Goal: Transaction & Acquisition: Purchase product/service

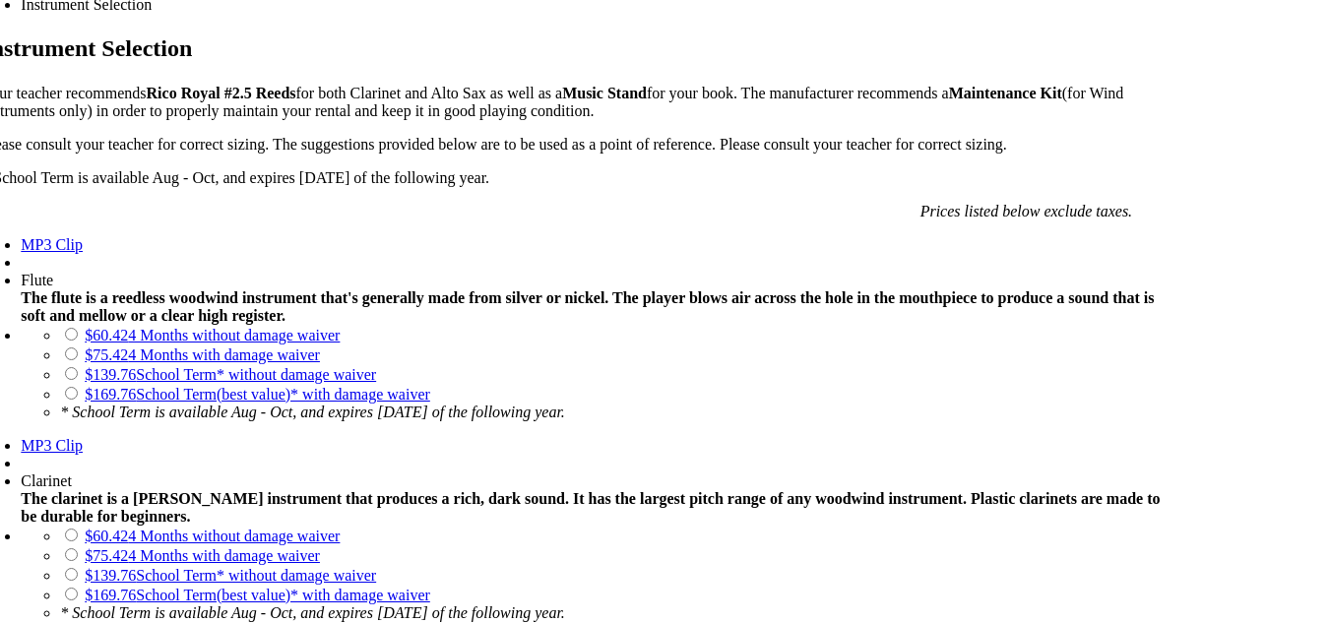
scroll to position [1408, 0]
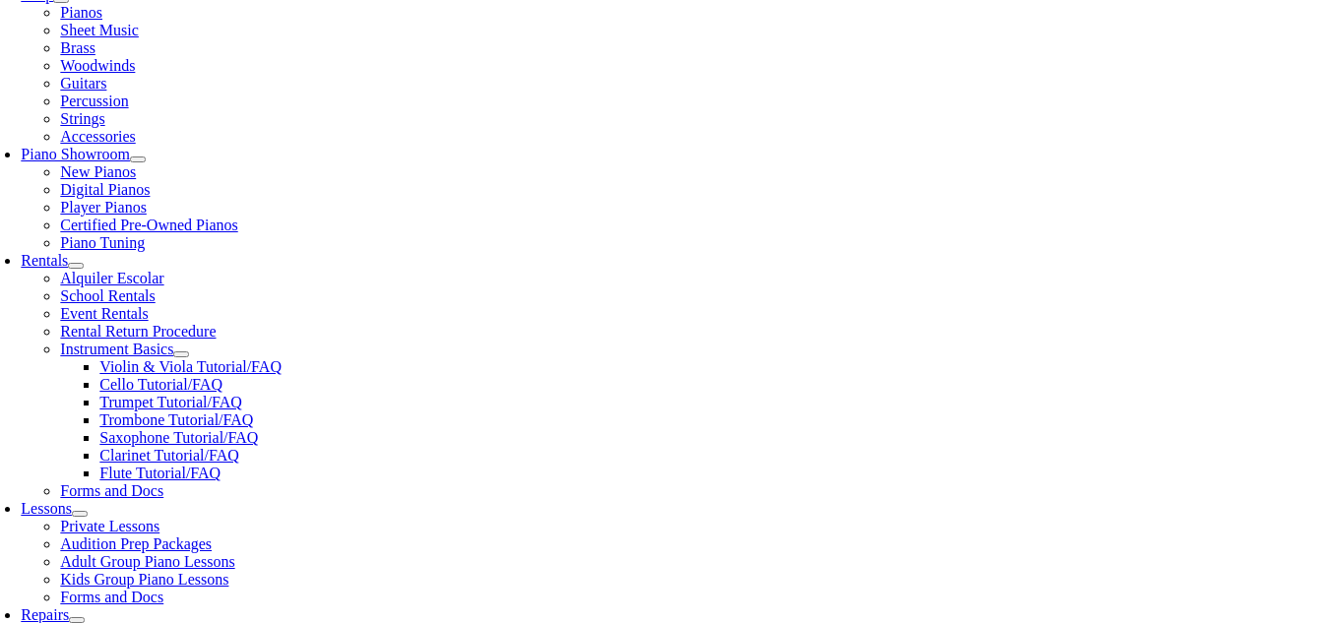
scroll to position [474, 0]
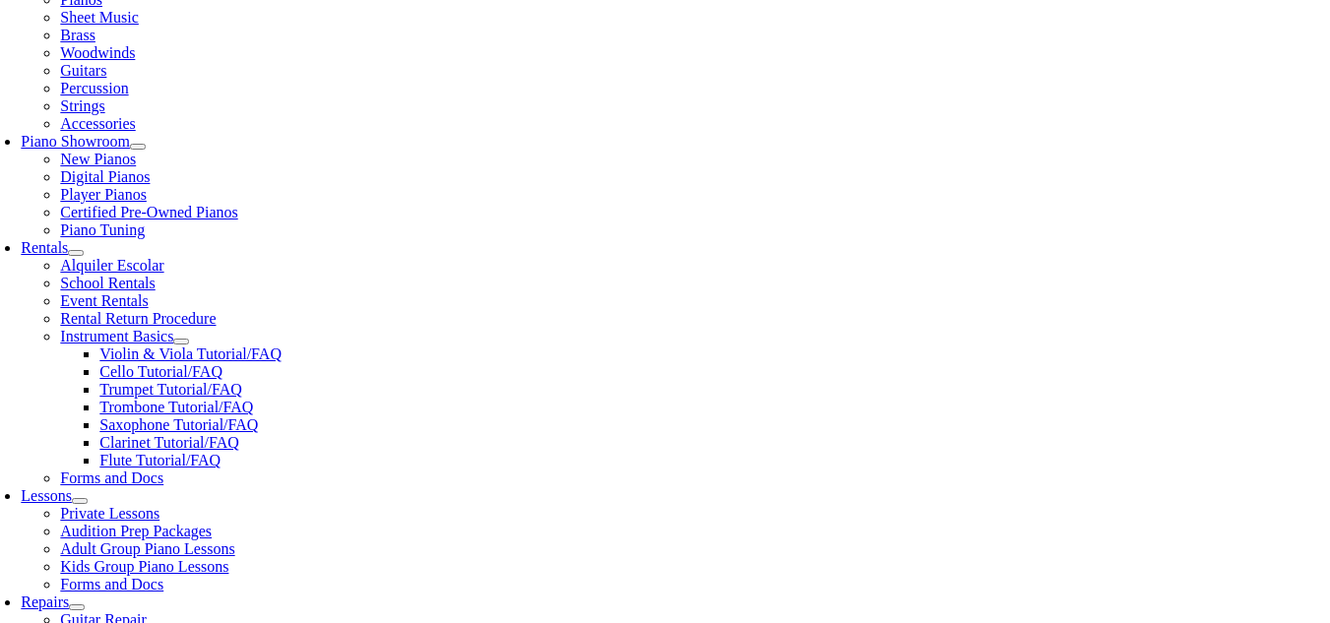
checkbox input"] "true"
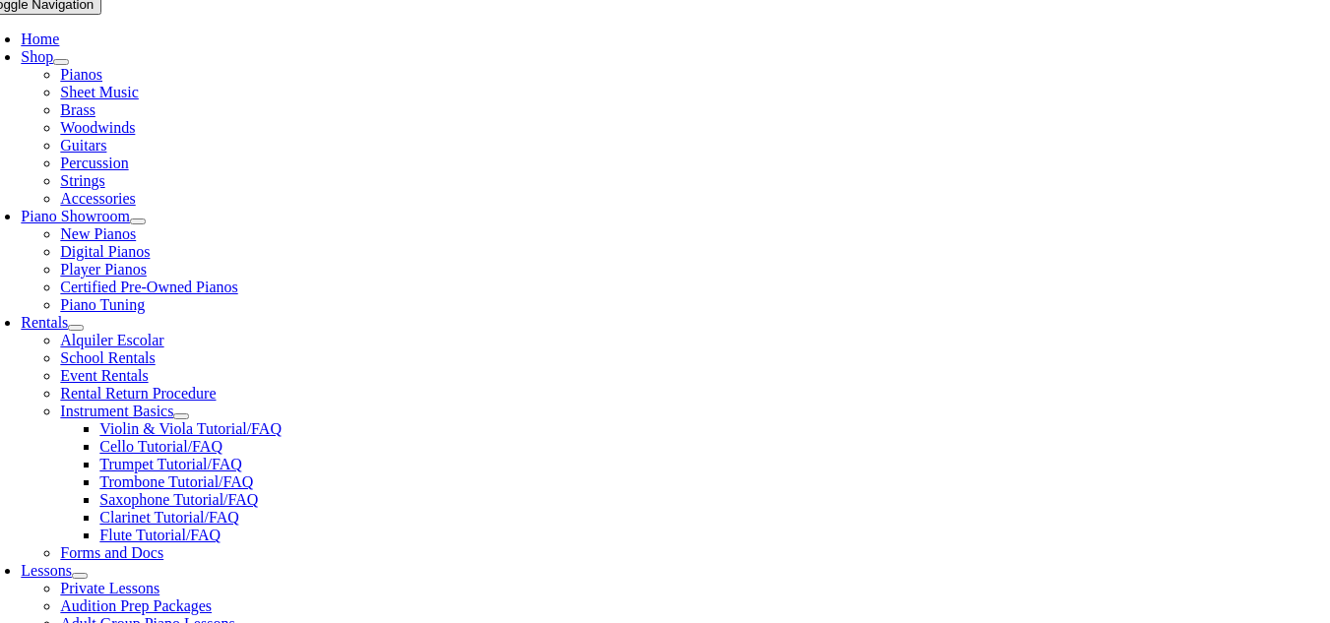
scroll to position [639, 0]
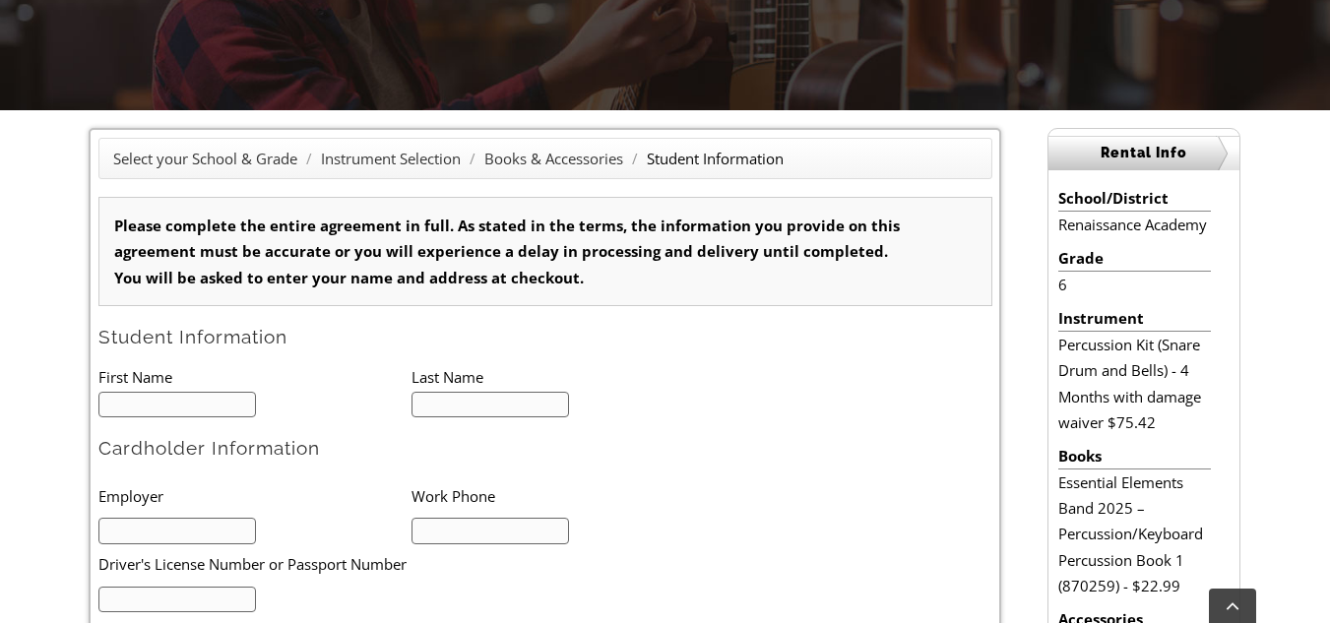
scroll to position [424, 0]
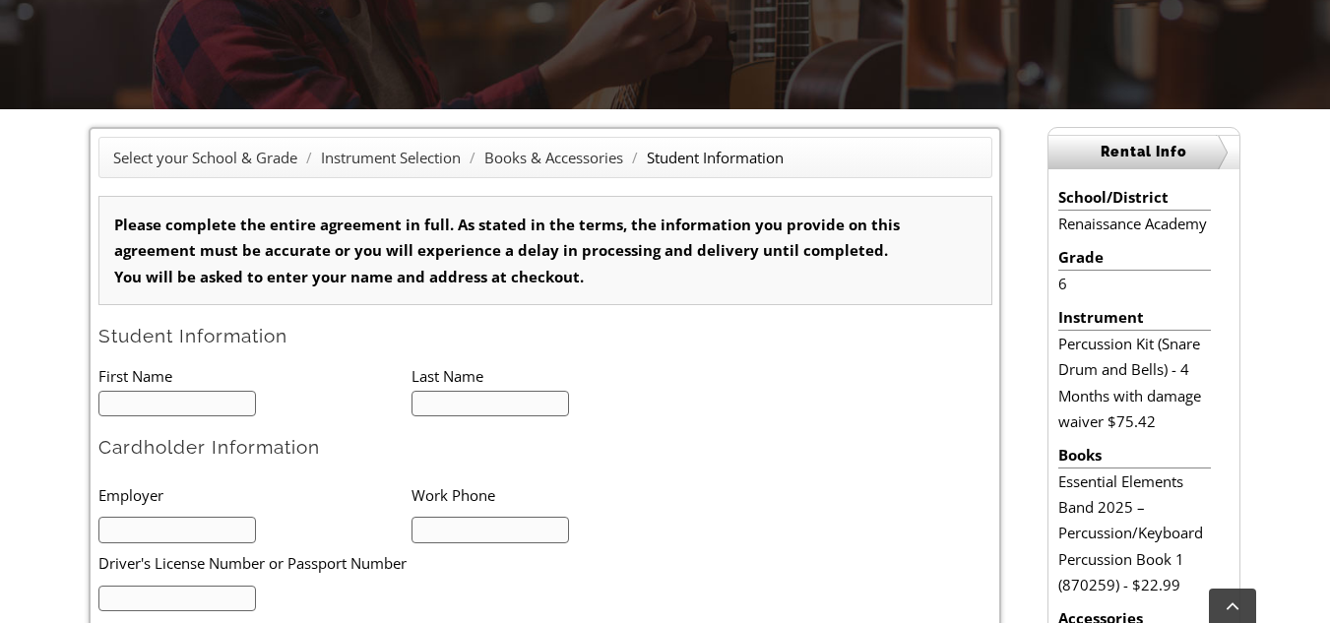
type input "1"
click at [238, 392] on input "text" at bounding box center [177, 404] width 158 height 27
type input "Gabrielle"
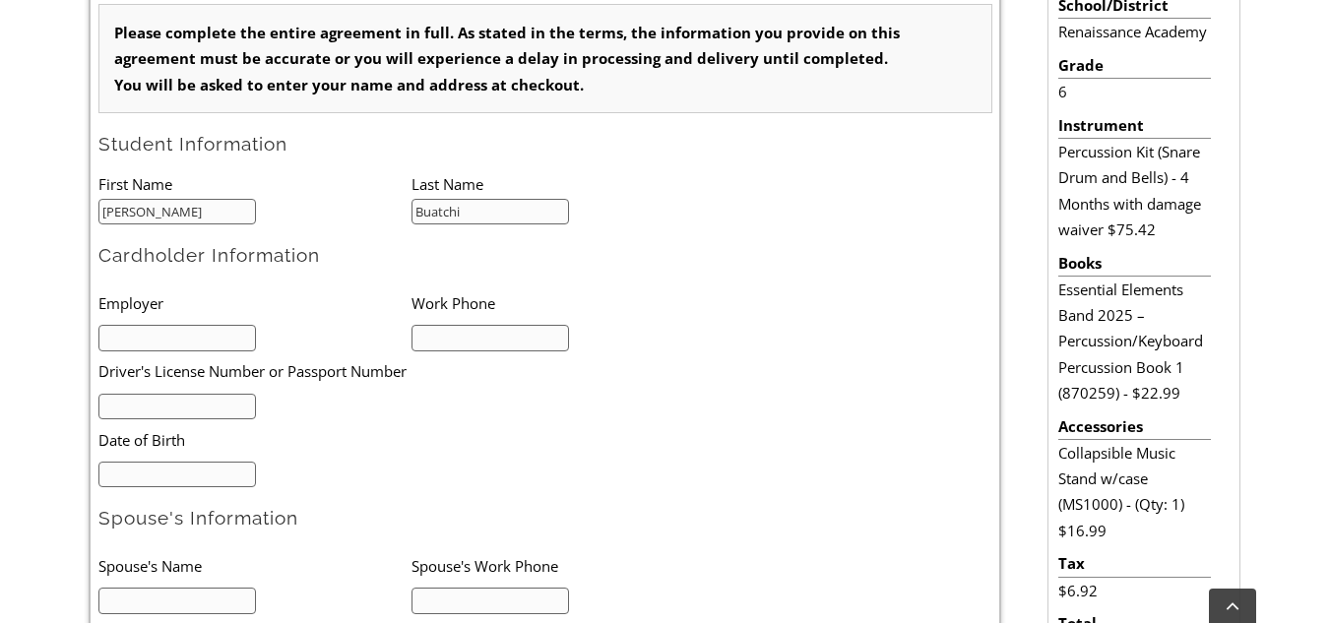
scroll to position [620, 0]
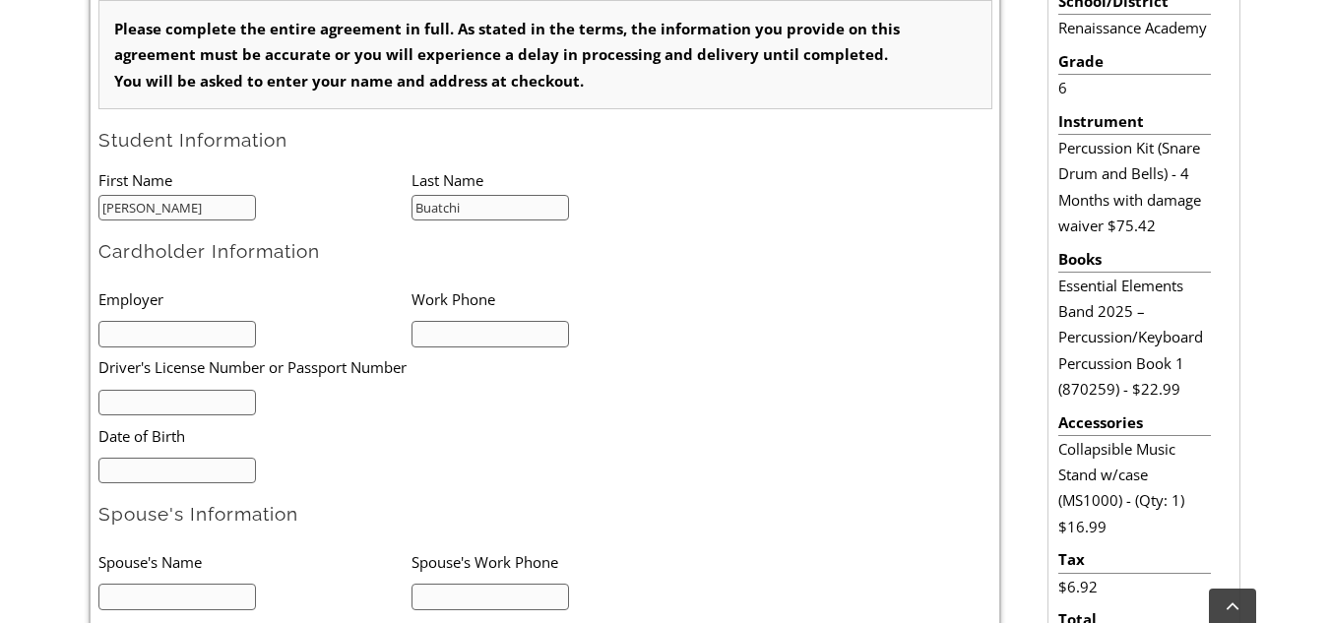
type input "Buatchi"
click at [153, 334] on input "text" at bounding box center [177, 334] width 158 height 27
type input "Nana A Assabill"
click at [443, 333] on input "text" at bounding box center [491, 334] width 158 height 27
type input "2674747209"
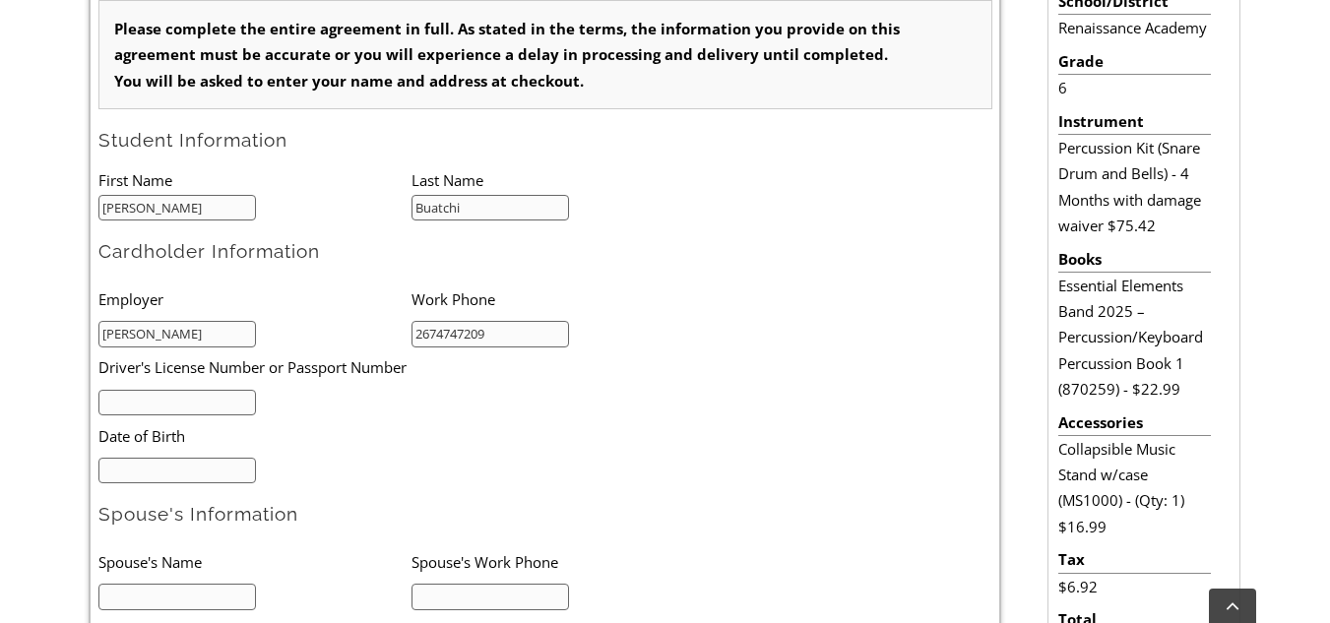
click at [232, 395] on input "text" at bounding box center [177, 403] width 158 height 27
type input "27660895"
click at [156, 463] on input "mm/dd/yyyy" at bounding box center [177, 471] width 158 height 27
click at [110, 467] on input "mm/dd/yyyy" at bounding box center [177, 471] width 158 height 27
type input "07/13/1981"
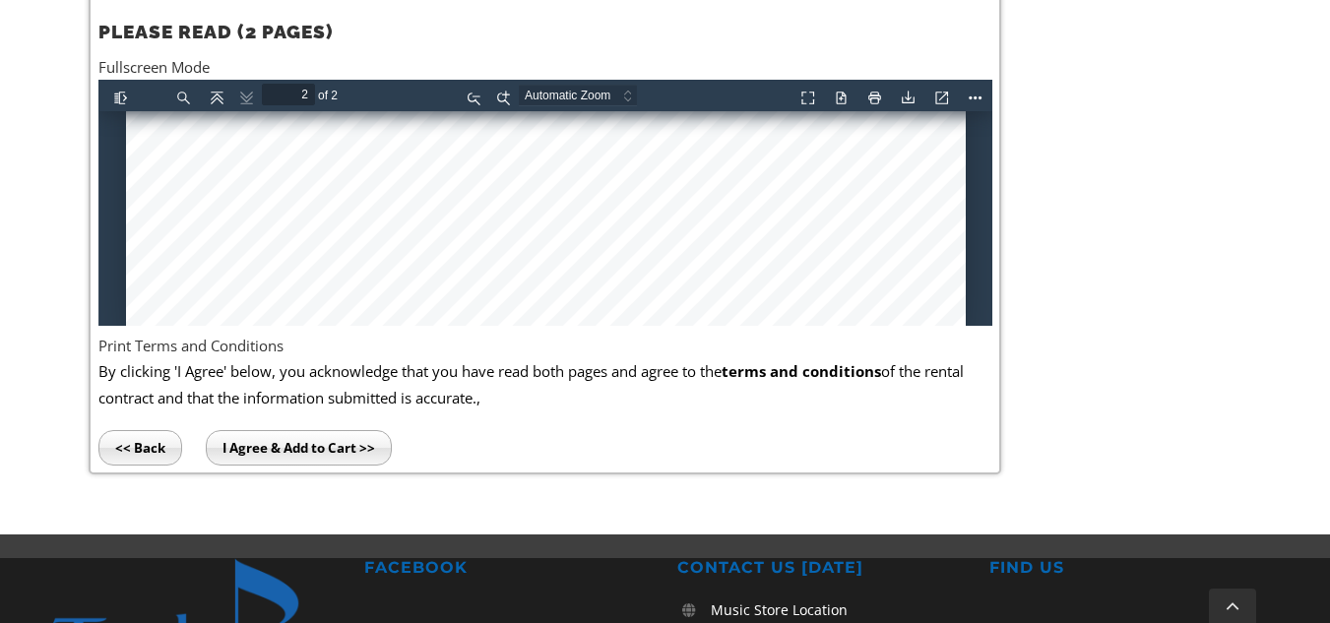
scroll to position [2580, 0]
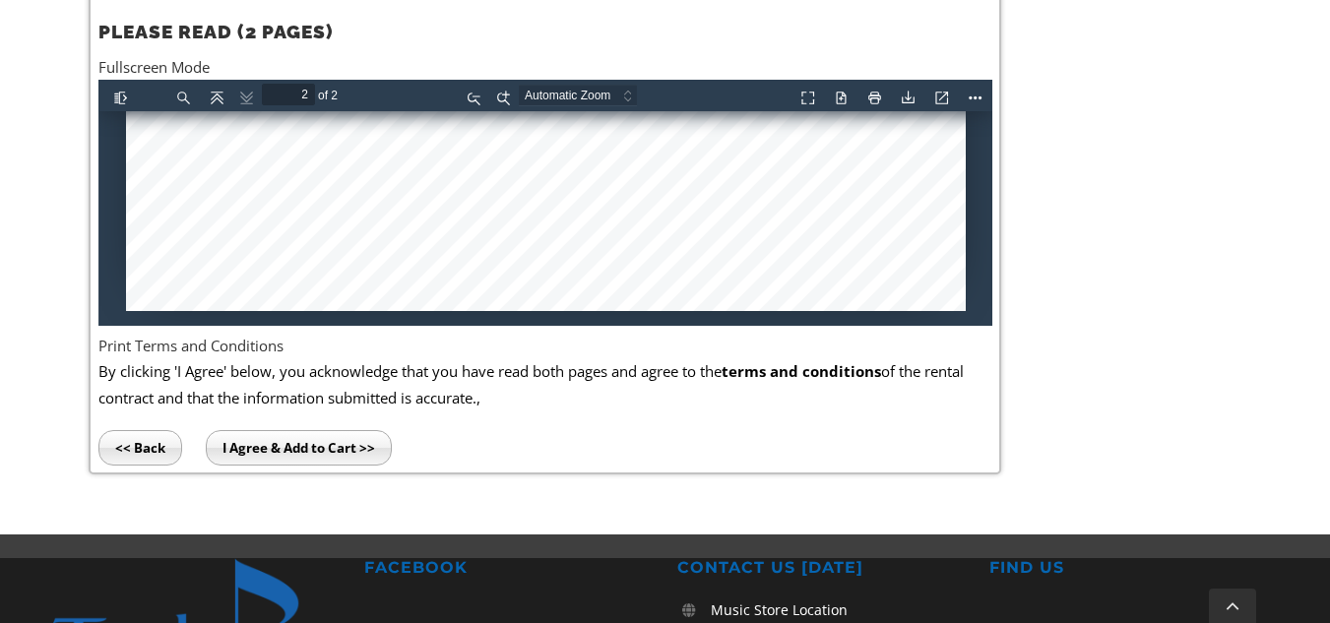
drag, startPoint x: 269, startPoint y: 462, endPoint x: 728, endPoint y: 78, distance: 598.2
click at [269, 462] on input "I Agree & Add to Cart >>" at bounding box center [299, 447] width 186 height 35
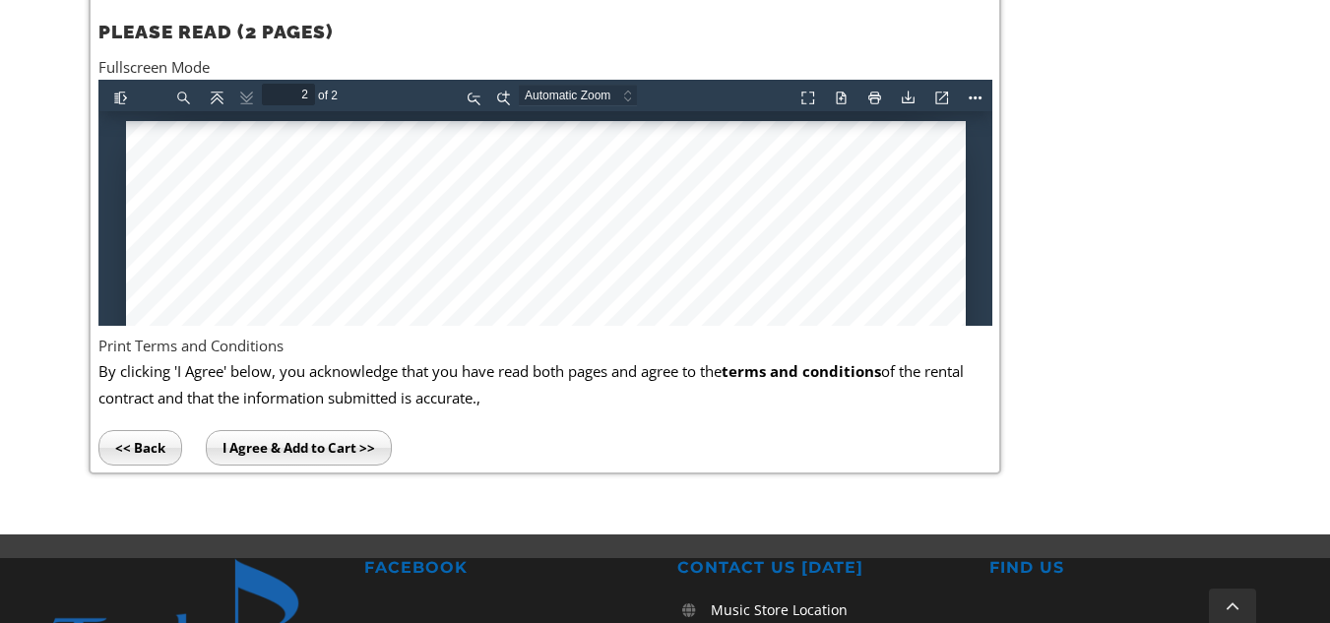
type input "1"
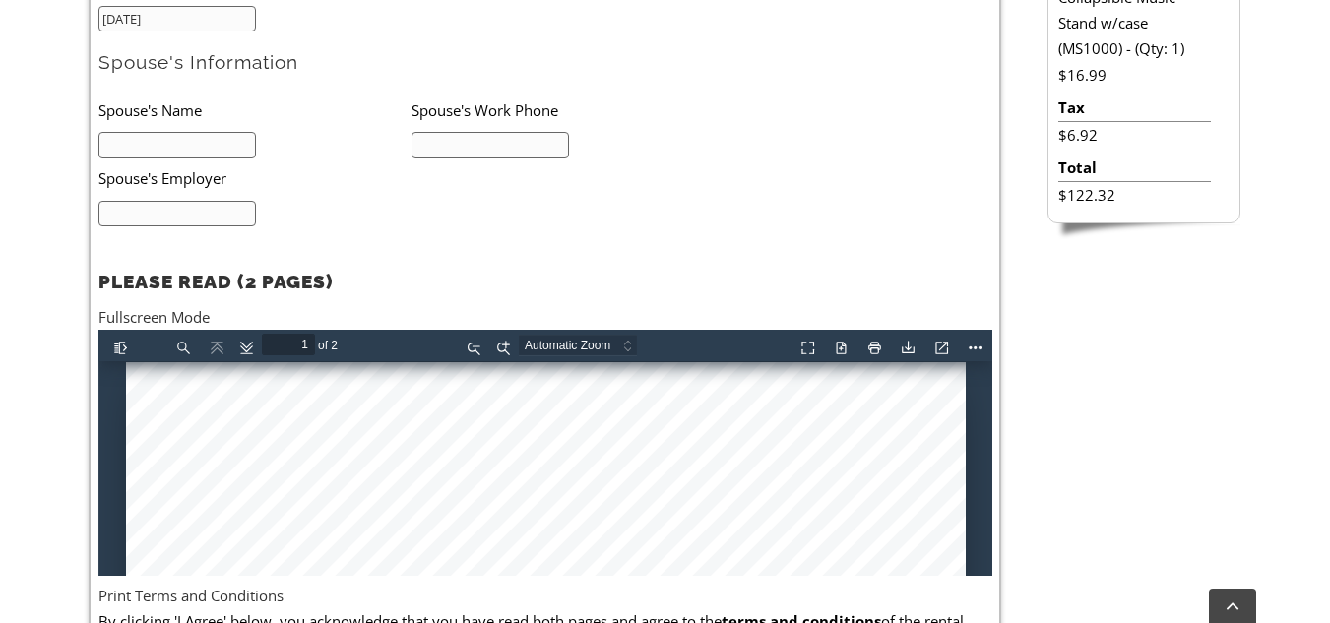
scroll to position [1058, 0]
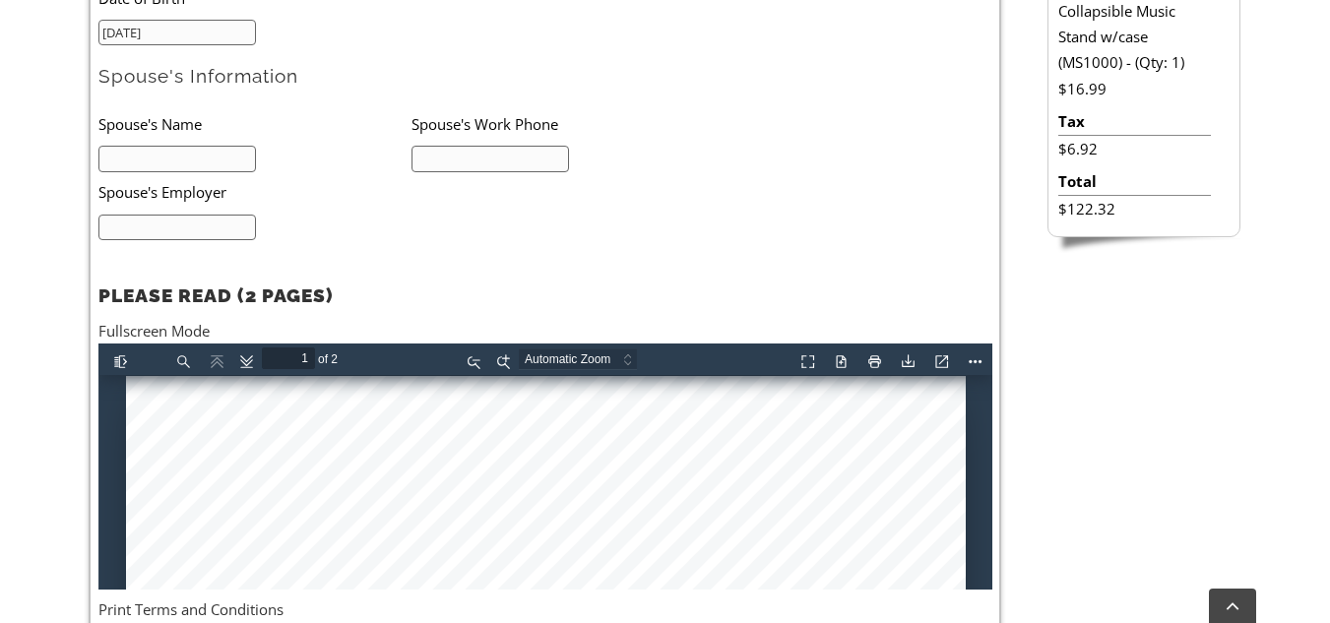
click at [242, 169] on input "text" at bounding box center [177, 159] width 158 height 27
type input "n/a"
click at [420, 162] on input "text" at bounding box center [491, 159] width 158 height 27
type input "n/a"
click at [193, 218] on input "text" at bounding box center [177, 228] width 158 height 27
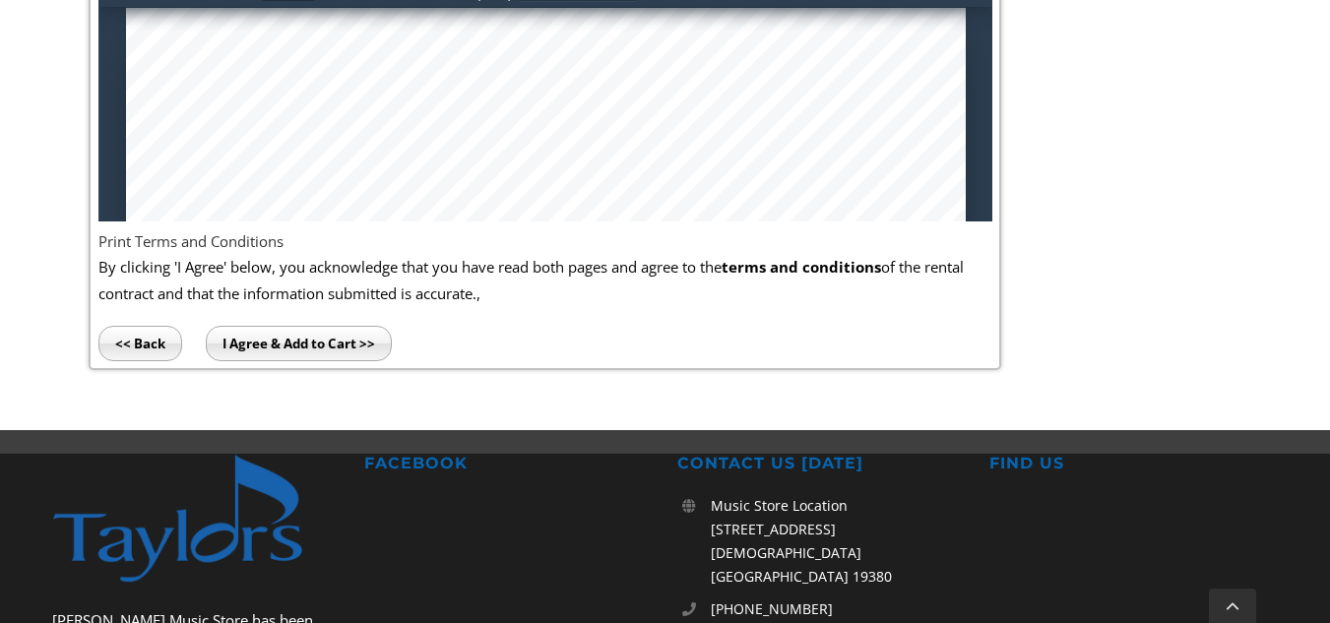
scroll to position [1438, 0]
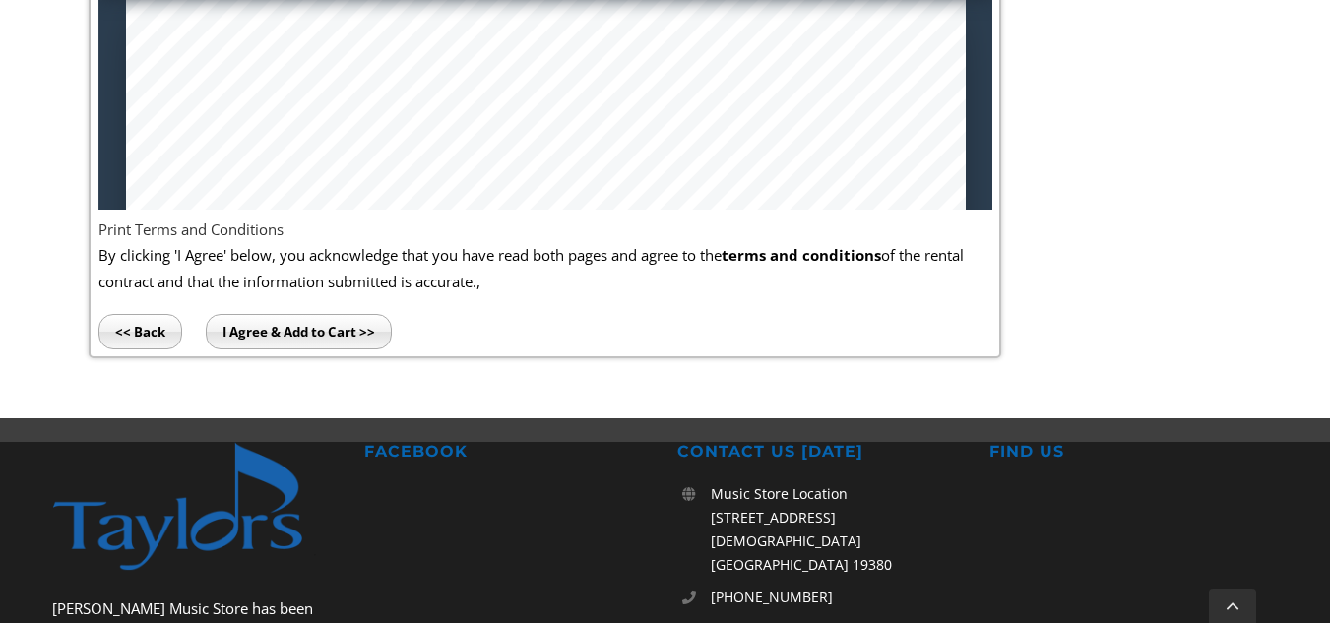
type input "n/a"
click at [272, 326] on input "I Agree & Add to Cart >>" at bounding box center [299, 331] width 186 height 35
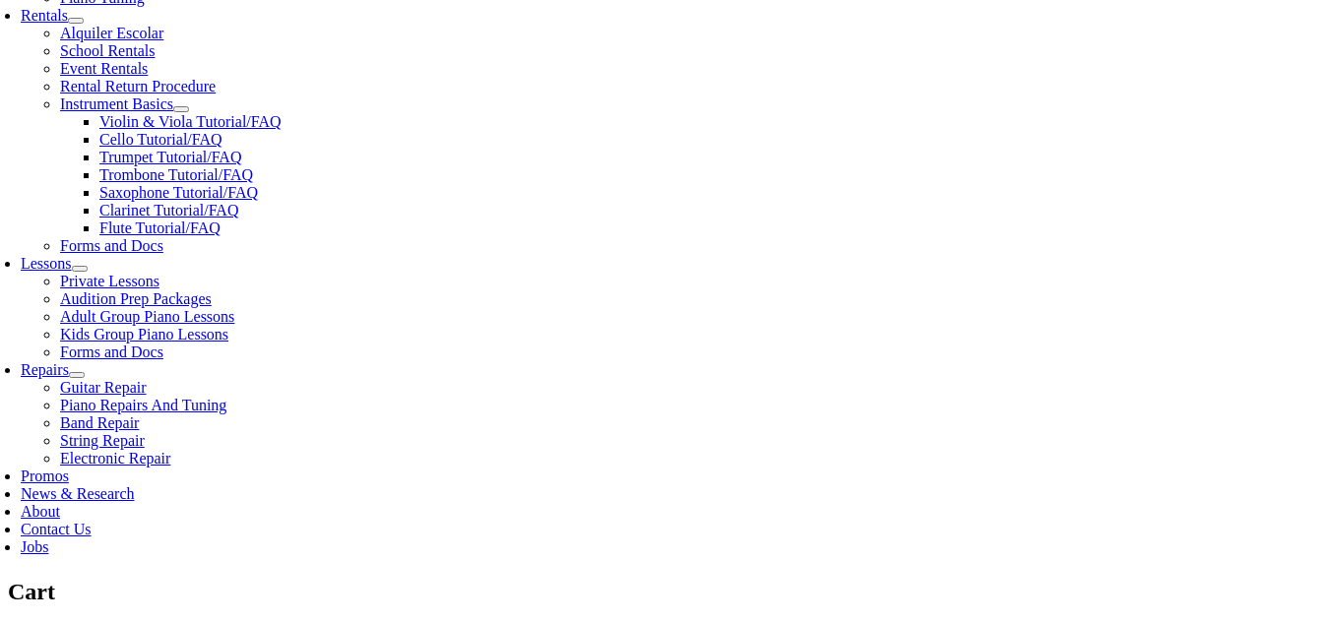
scroll to position [707, 0]
select select "PA"
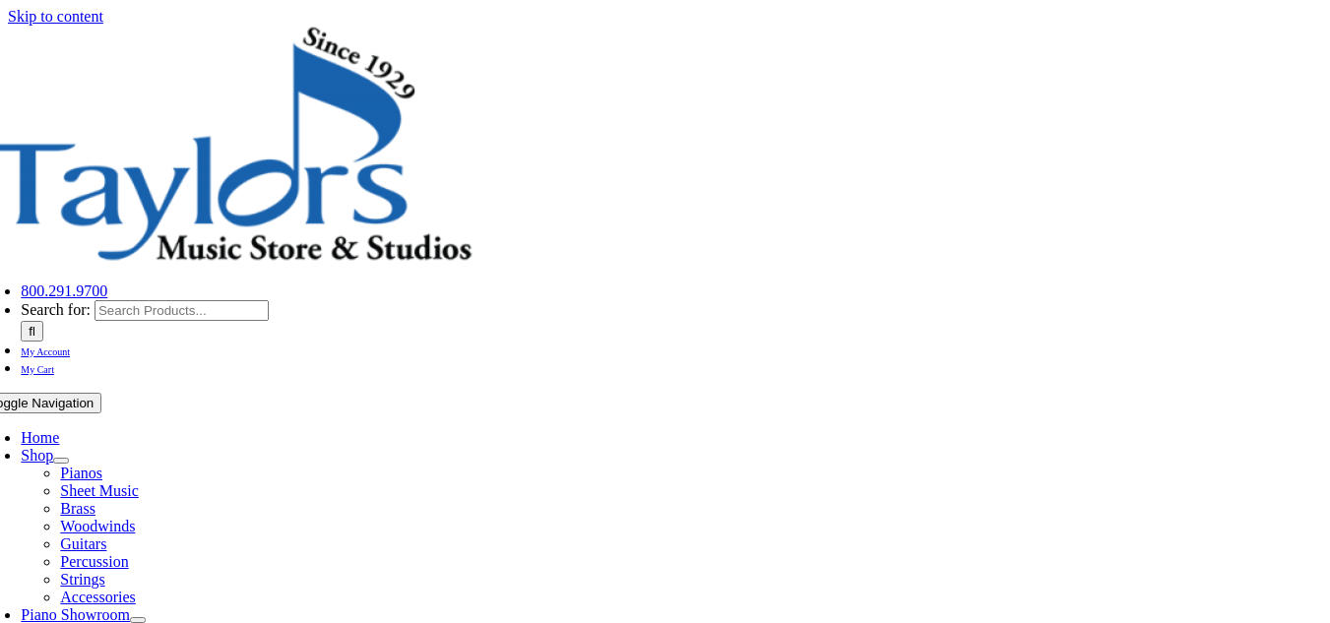
select select "PA"
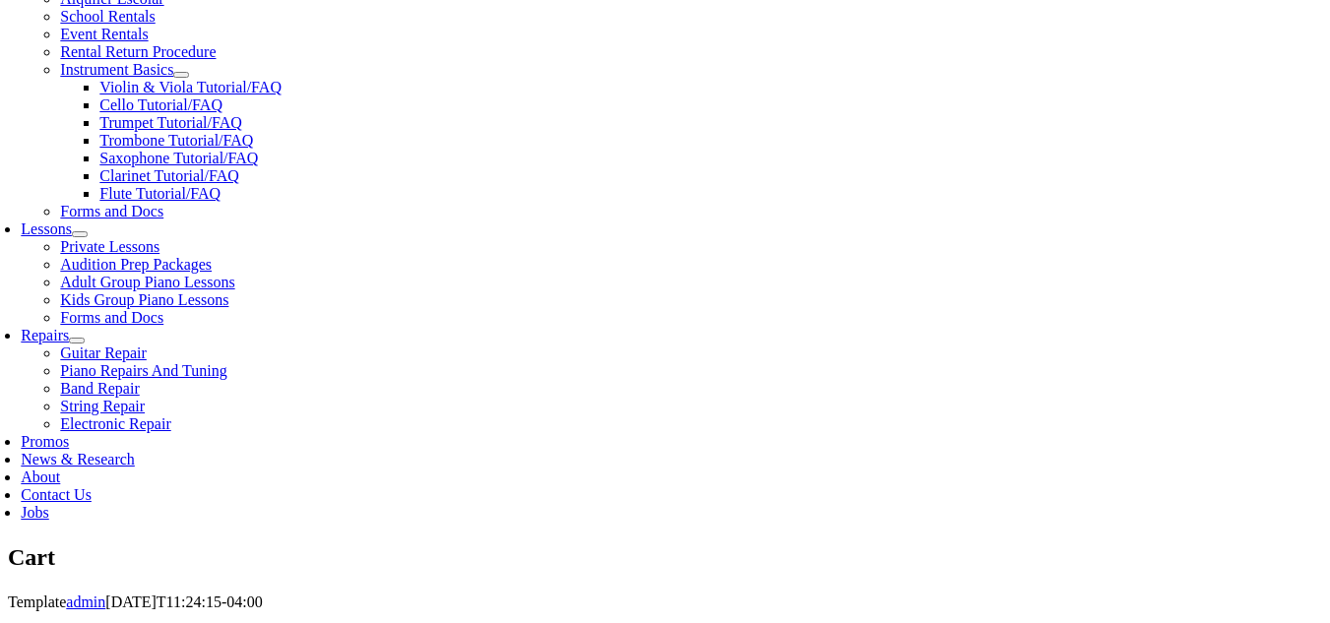
scroll to position [742, 0]
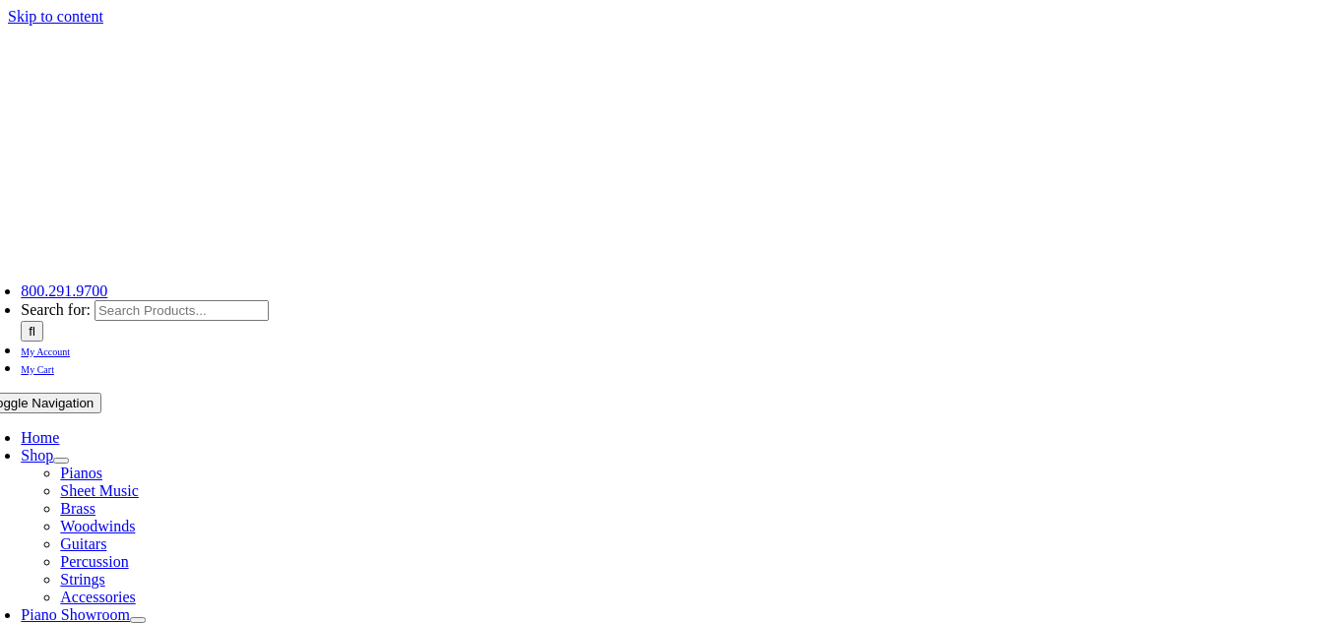
select select "PA"
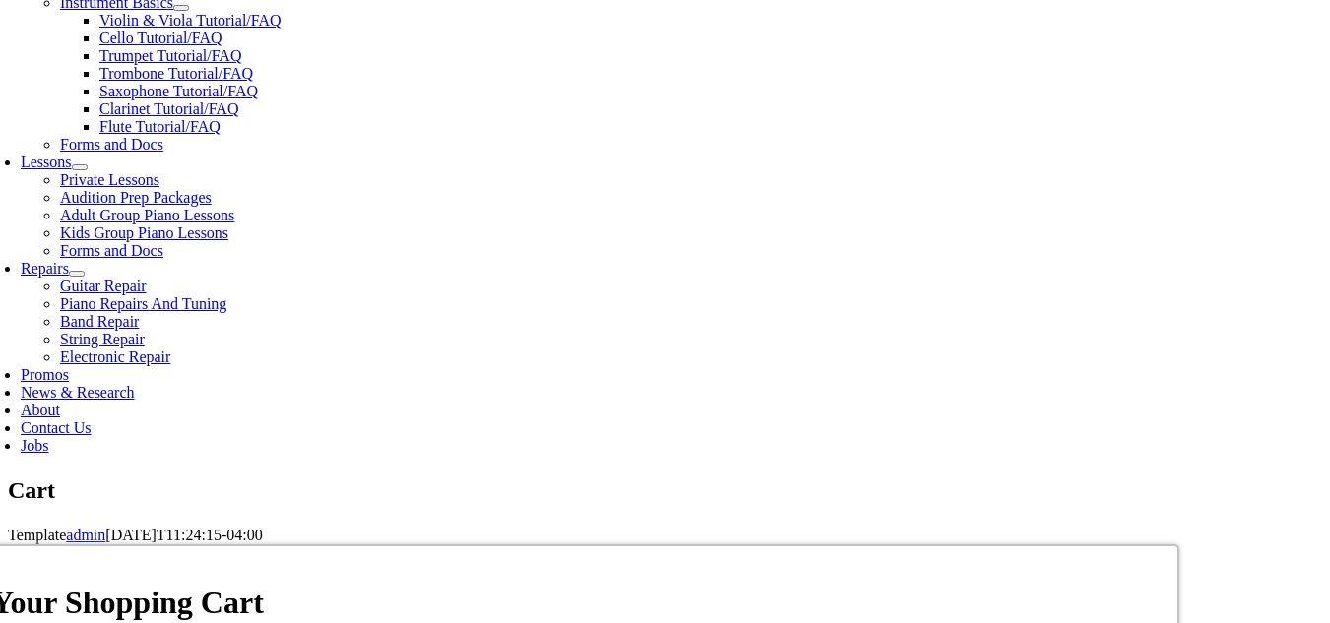
scroll to position [811, 0]
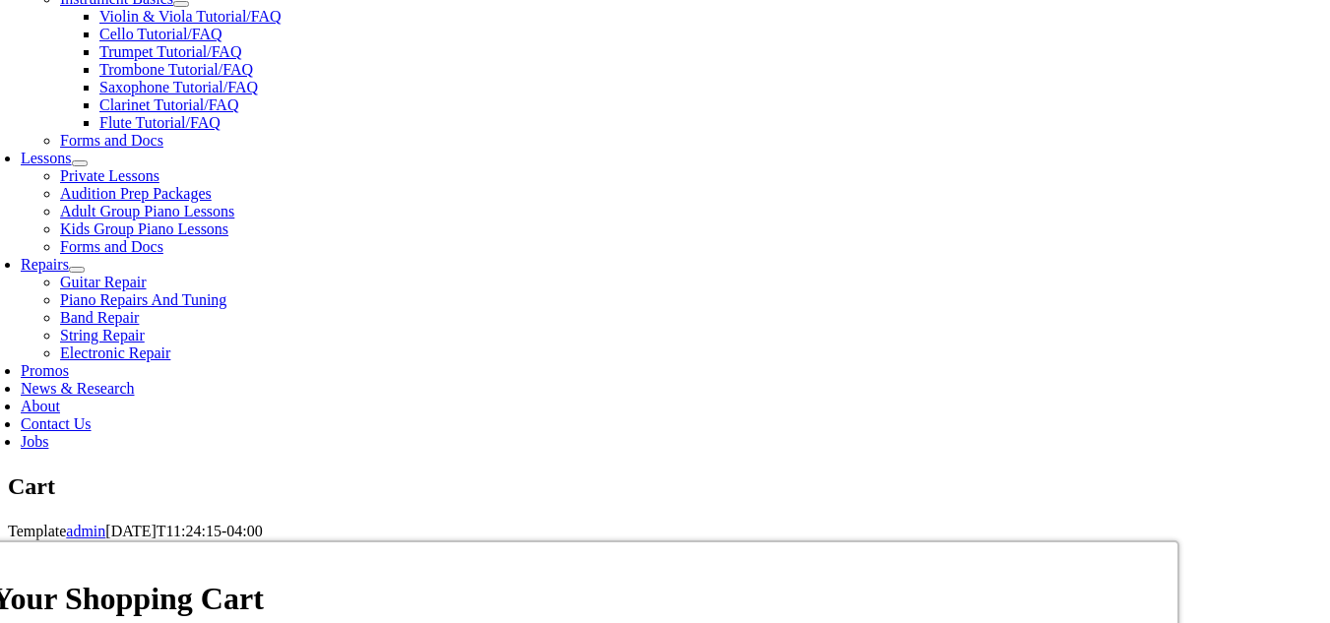
click at [654, 418] on input "I Agree, proceed to Checkout" at bounding box center [664, 411] width 185 height 24
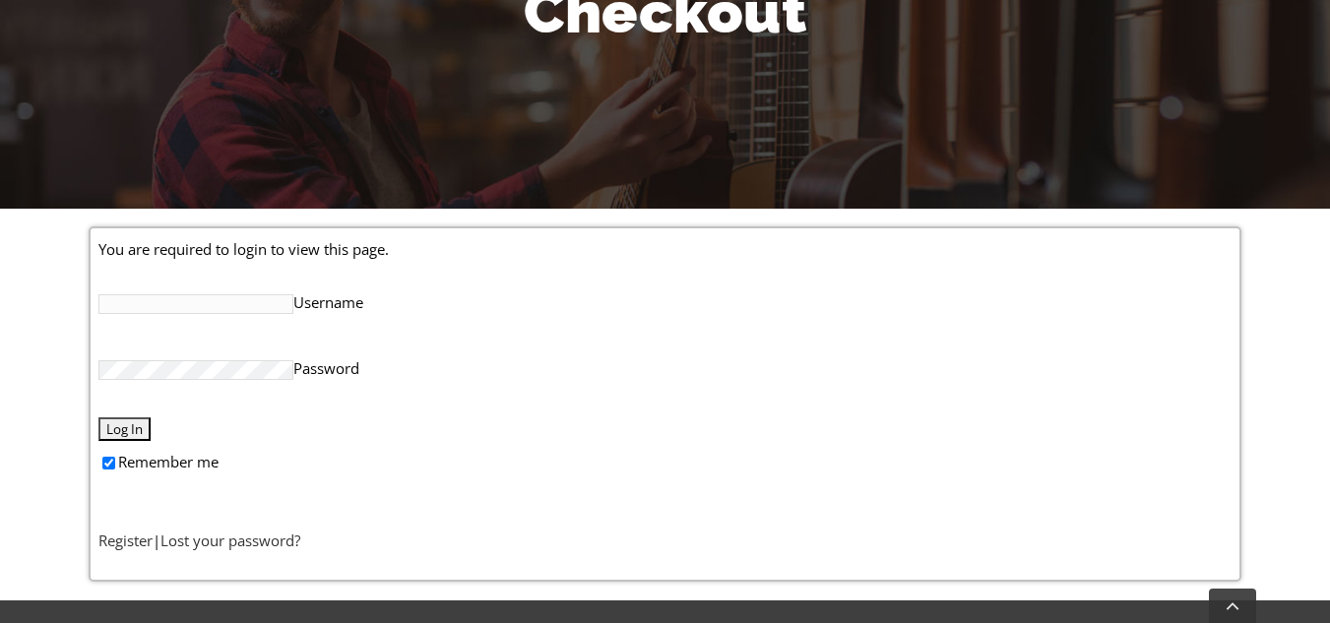
scroll to position [326, 0]
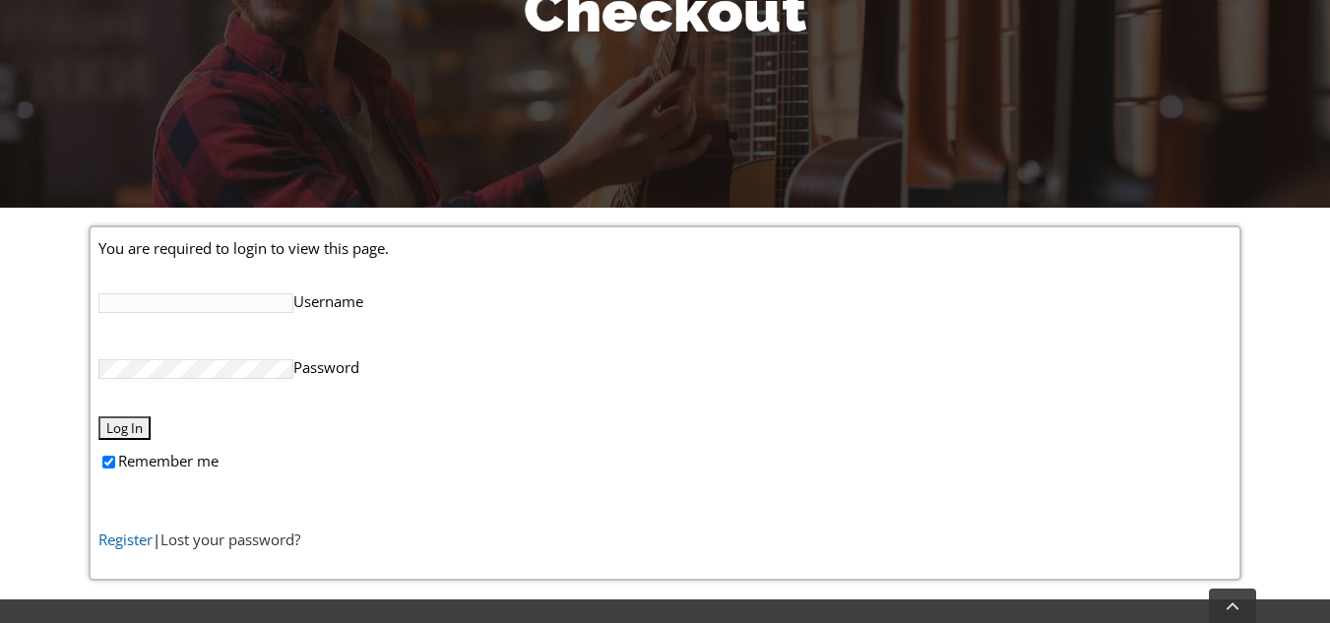
click at [142, 539] on link "Register" at bounding box center [125, 540] width 54 height 20
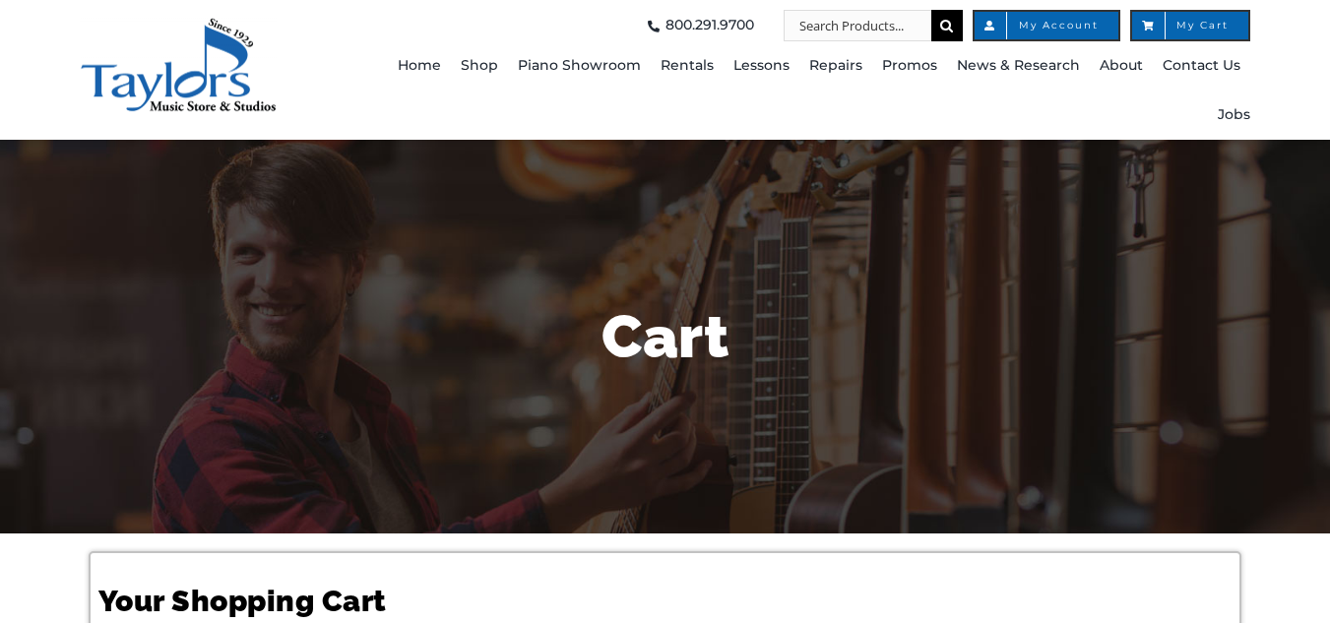
select select "PA"
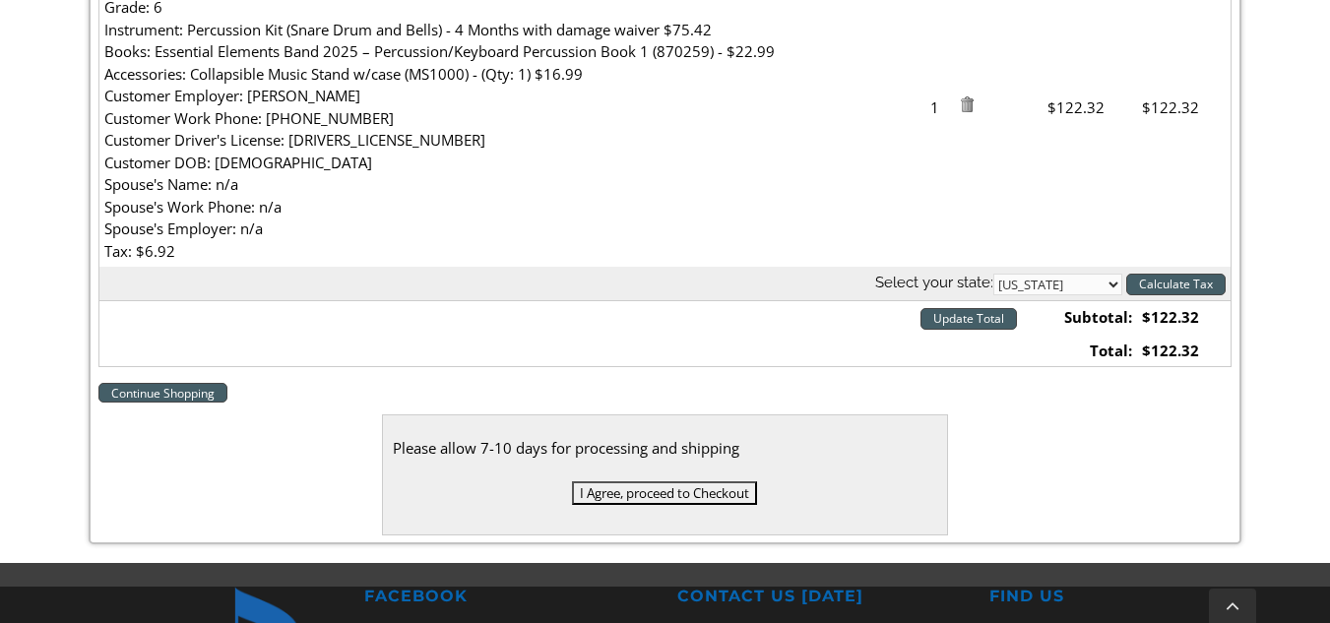
scroll to position [732, 0]
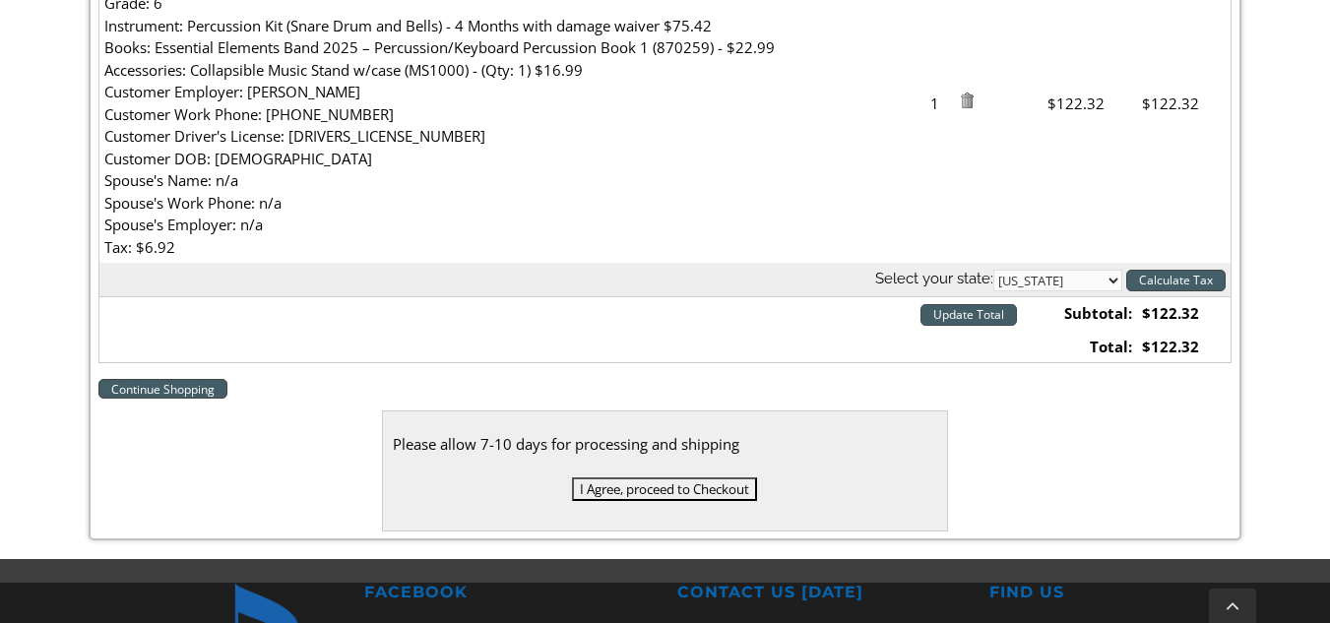
click at [657, 497] on input "I Agree, proceed to Checkout" at bounding box center [664, 489] width 185 height 24
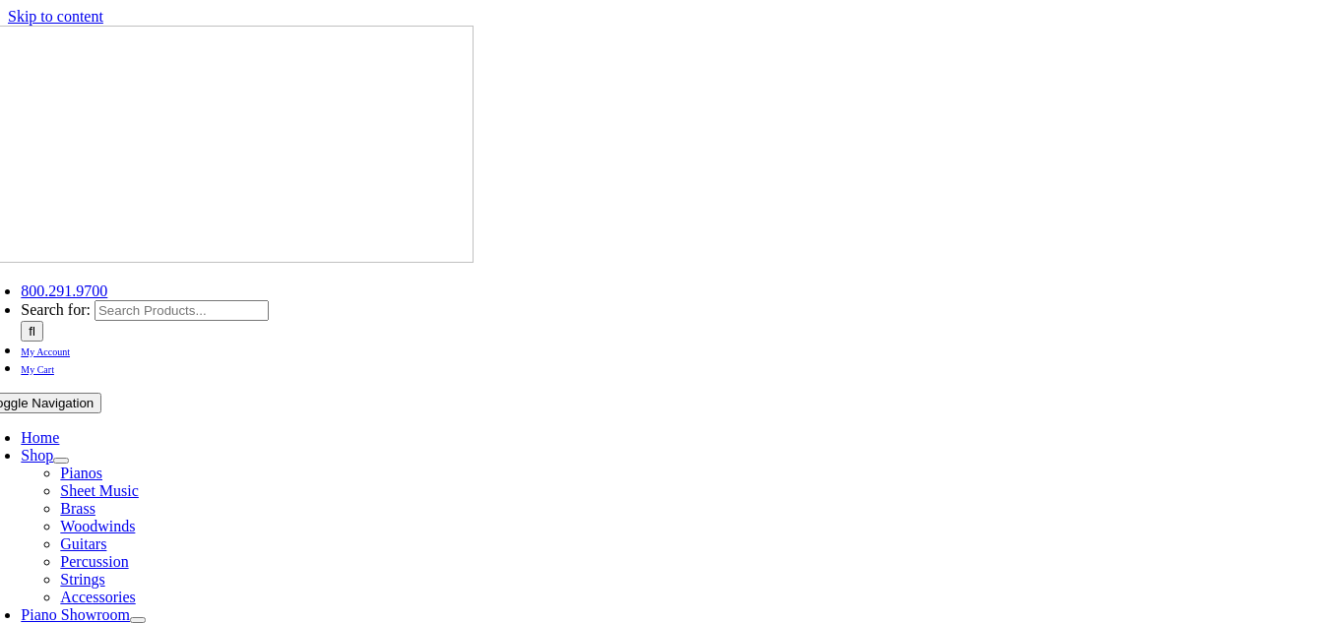
select select
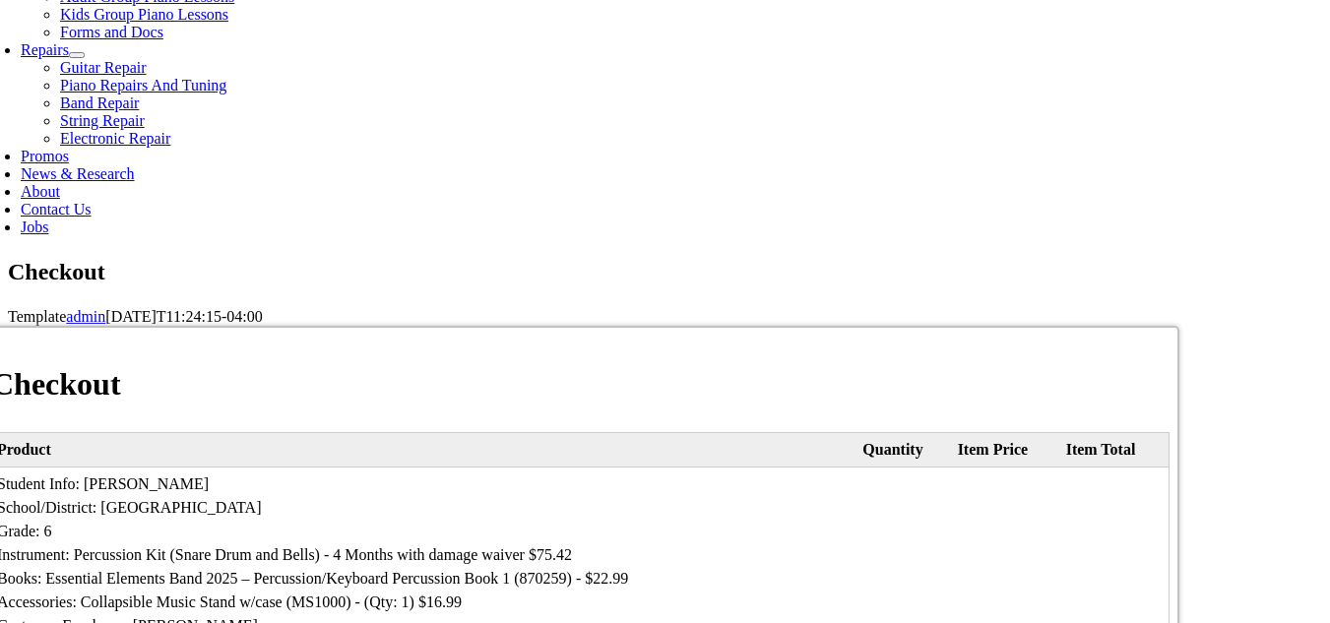
scroll to position [1027, 0]
type input "[PERSON_NAME]"
type input "Assabill"
type input "2014 Juniata Rd"
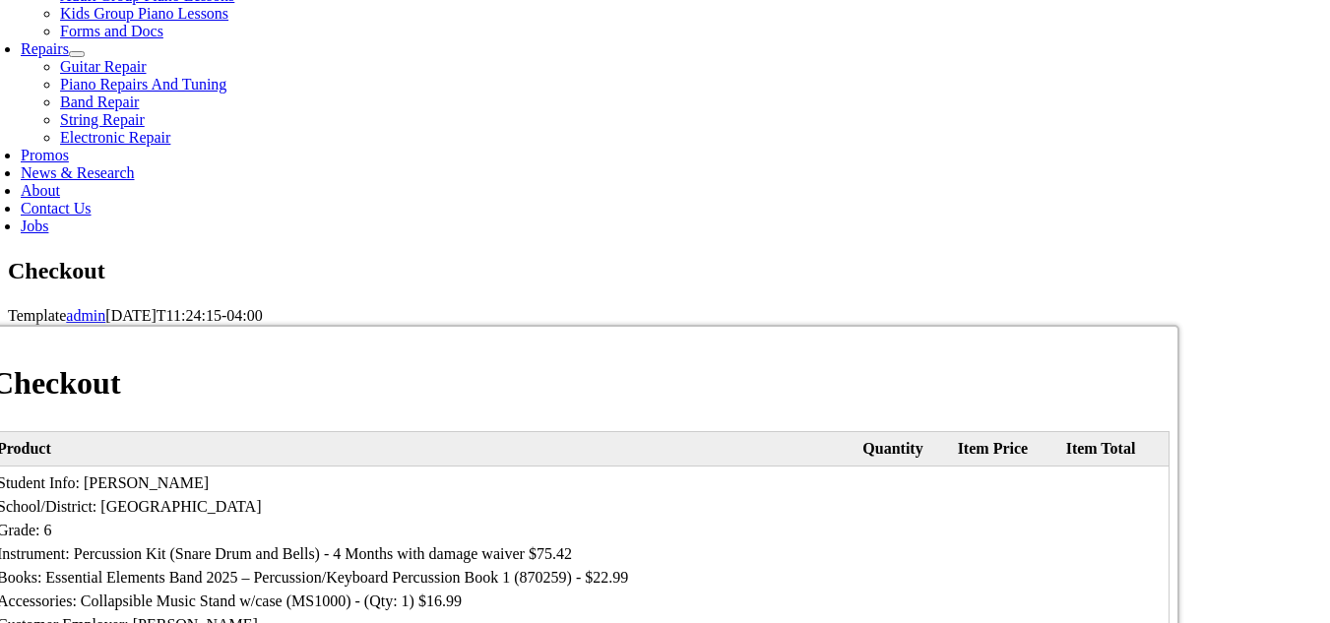
type input "[GEOGRAPHIC_DATA]"
select select "PA"
type input "19403"
type input "2674747209"
type input "[EMAIL_ADDRESS][DOMAIN_NAME]"
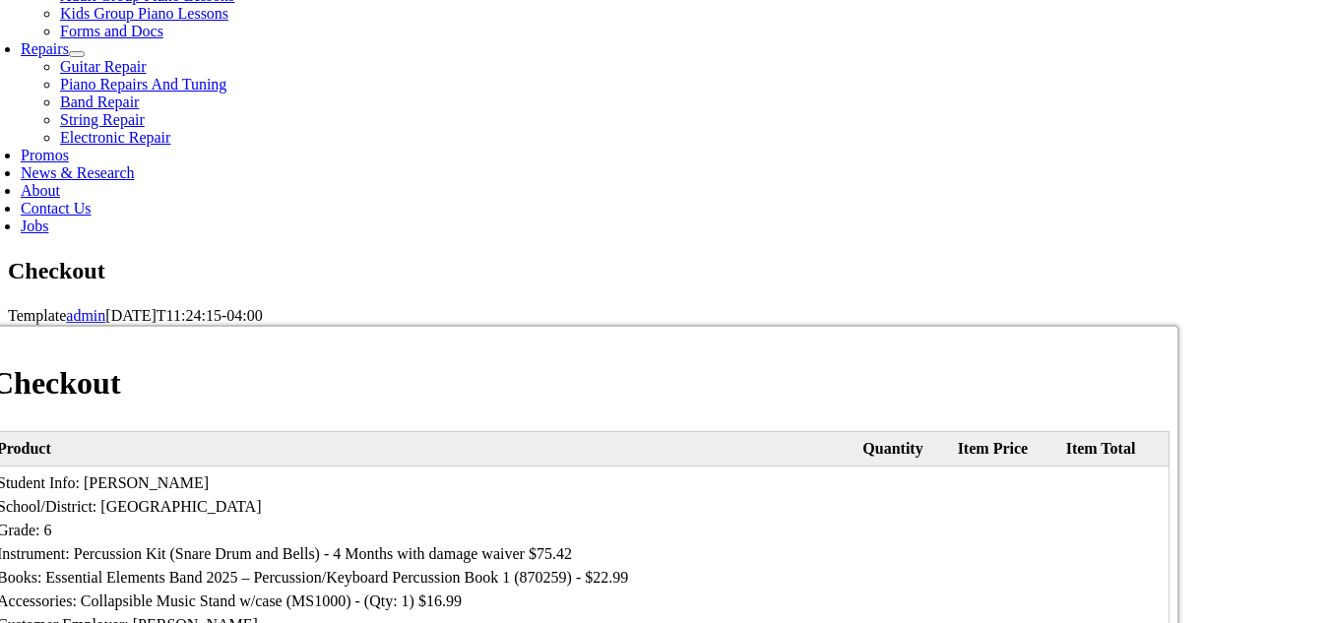
select select "visa"
drag, startPoint x: 810, startPoint y: 152, endPoint x: 800, endPoint y: 174, distance: 24.7
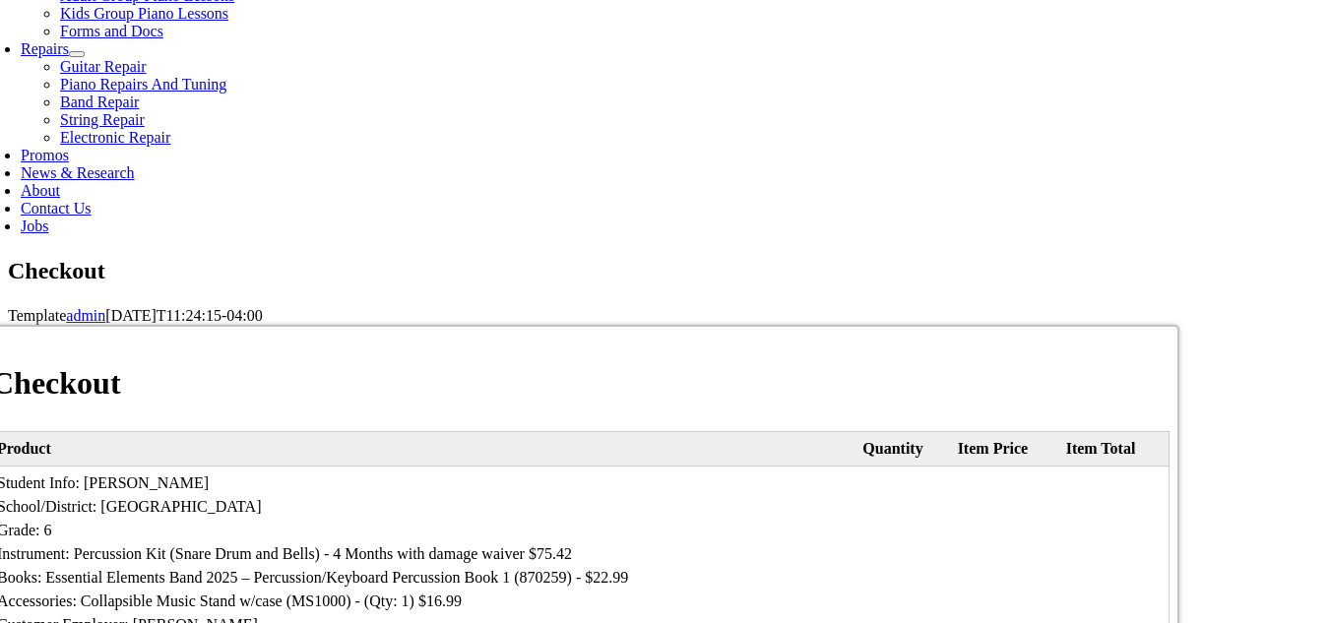
type input "[CREDIT_CARD_NUMBER]"
select select "02"
select select "2028"
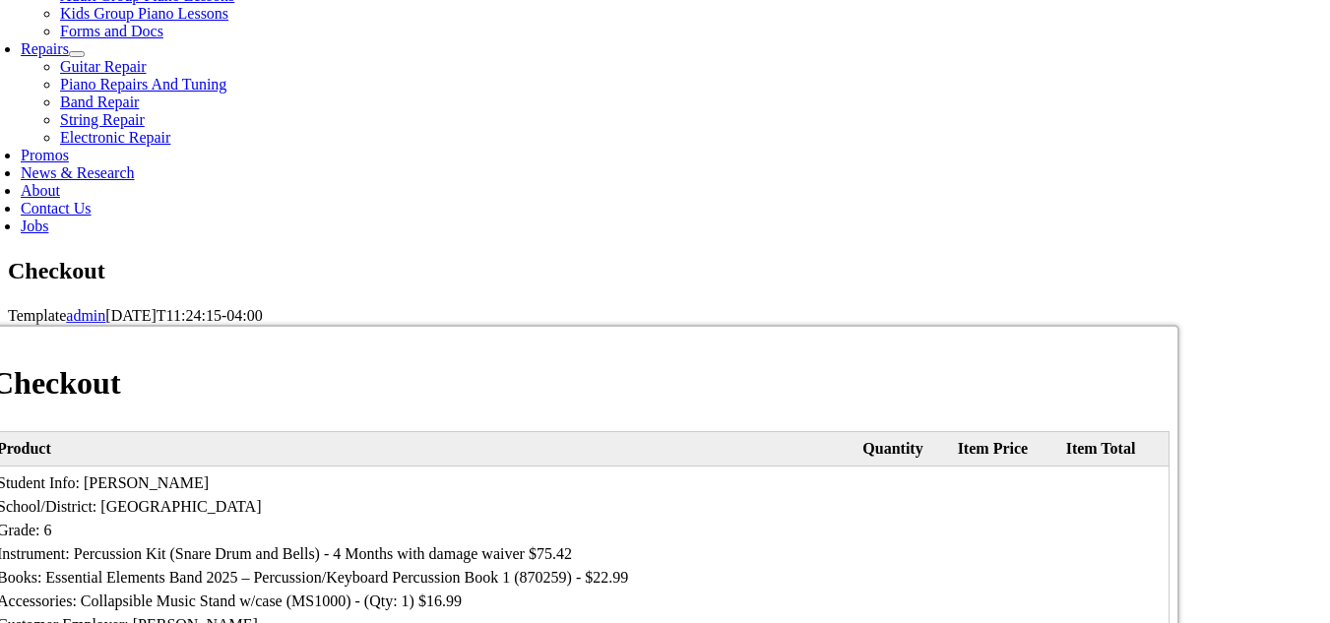
type input "235"
